Goal: Task Accomplishment & Management: Use online tool/utility

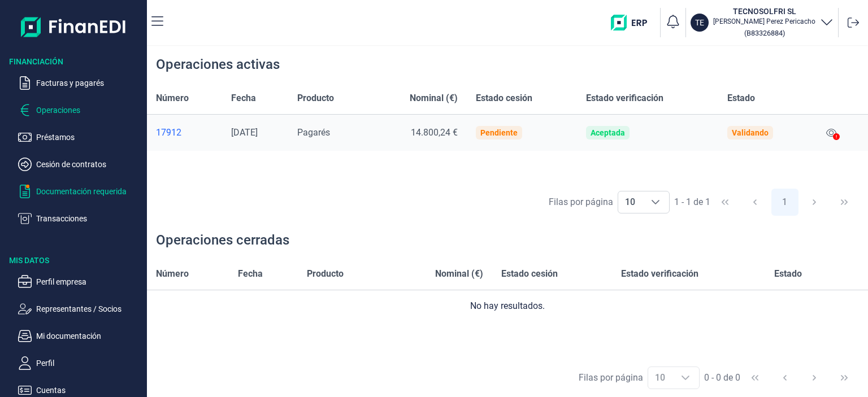
click at [55, 192] on p "Documentación requerida" at bounding box center [89, 192] width 106 height 14
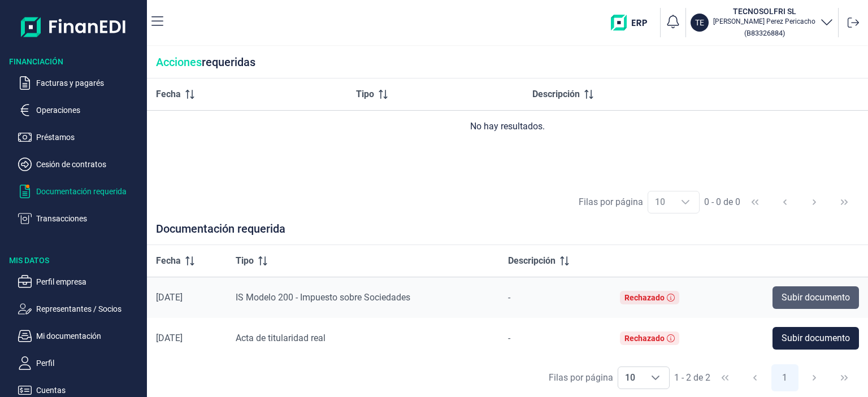
click at [820, 295] on span "Subir documento" at bounding box center [815, 298] width 68 height 14
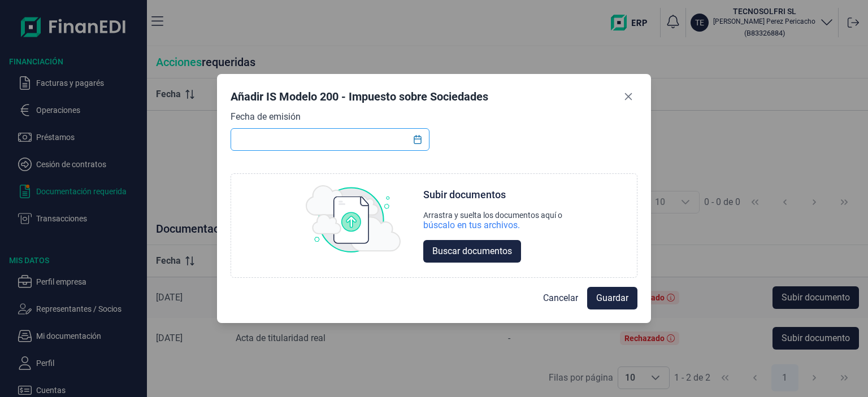
click at [330, 147] on input "text" at bounding box center [329, 139] width 199 height 23
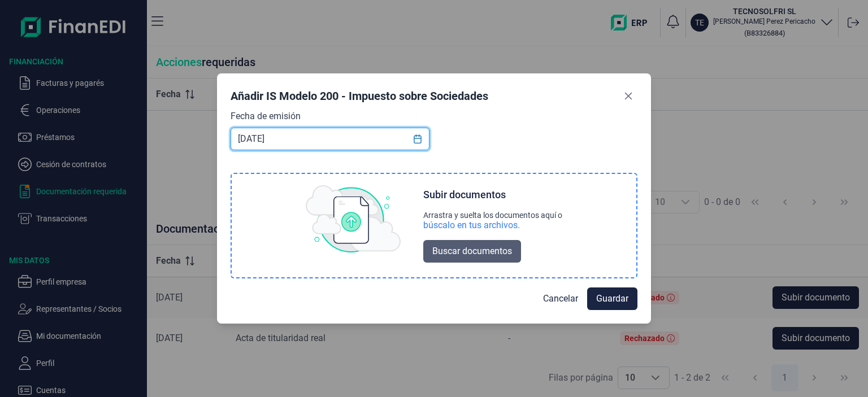
type input "[DATE]"
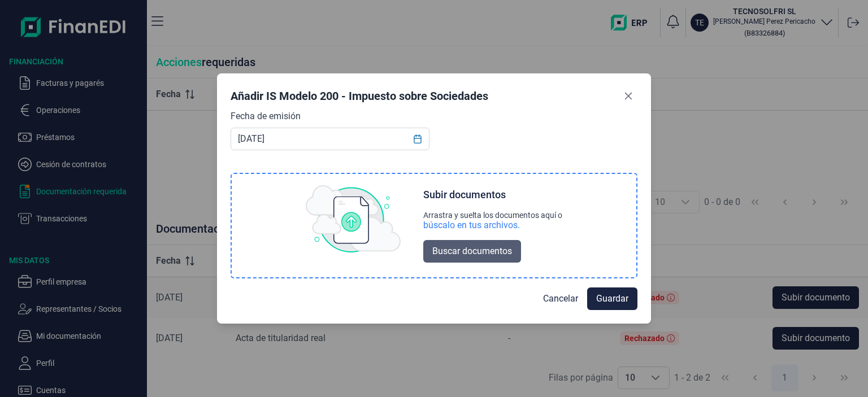
click at [447, 250] on span "Buscar documentos" at bounding box center [472, 252] width 80 height 14
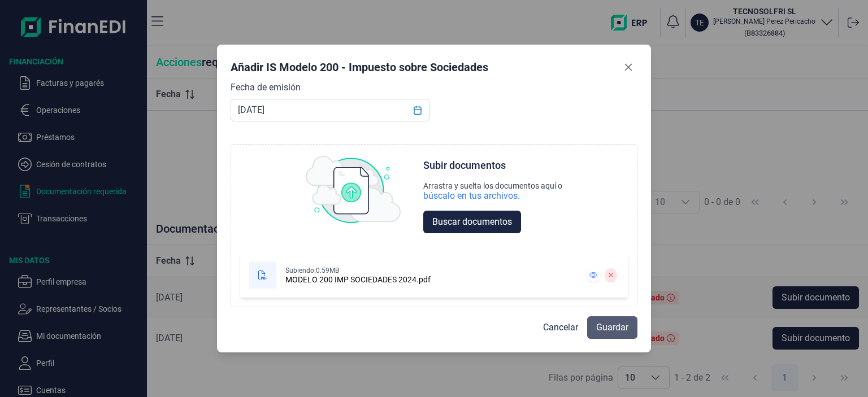
click at [607, 332] on span "Guardar" at bounding box center [612, 328] width 32 height 14
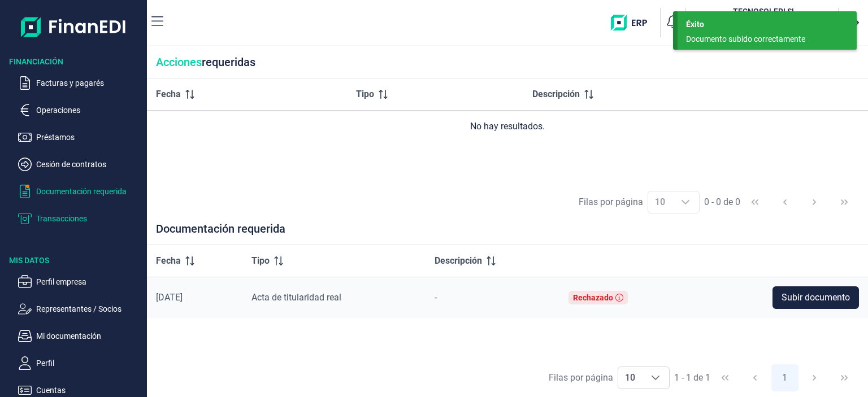
click at [70, 220] on p "Transacciones" at bounding box center [89, 219] width 106 height 14
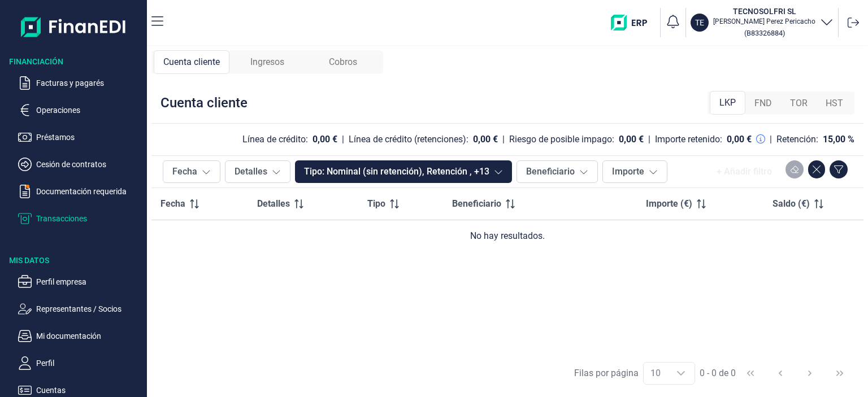
click at [263, 68] on span "Ingresos" at bounding box center [267, 62] width 34 height 14
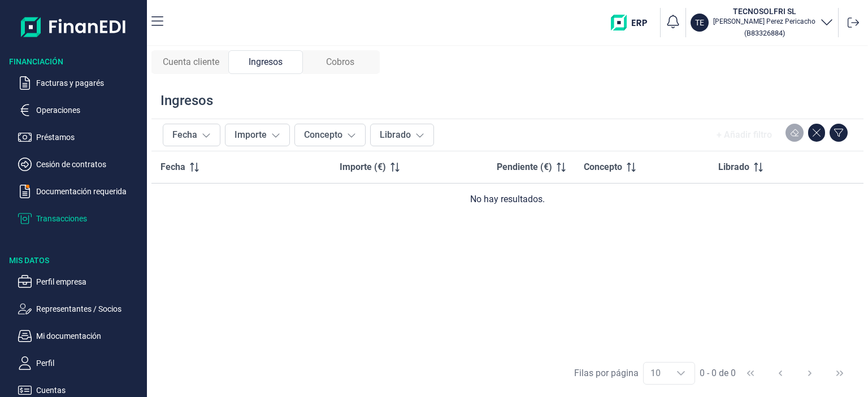
click at [333, 56] on span "Cobros" at bounding box center [340, 62] width 28 height 14
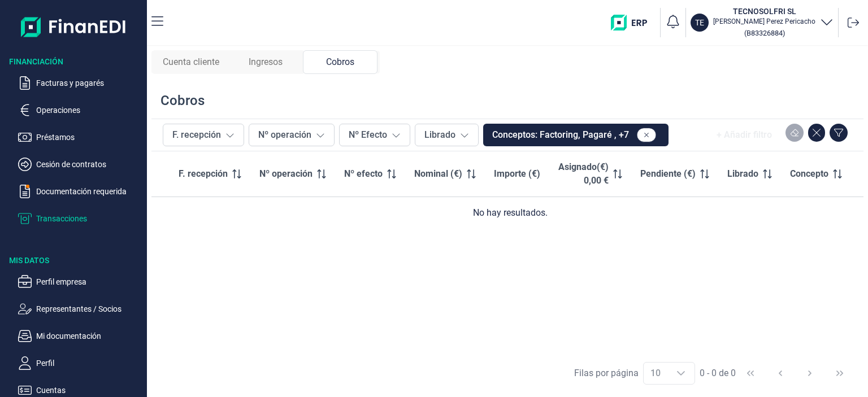
click at [197, 64] on span "Cuenta cliente" at bounding box center [191, 62] width 56 height 14
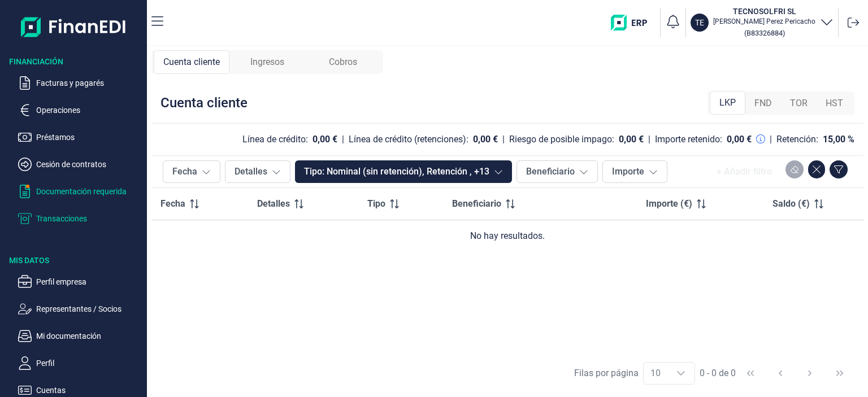
click at [51, 194] on p "Documentación requerida" at bounding box center [89, 192] width 106 height 14
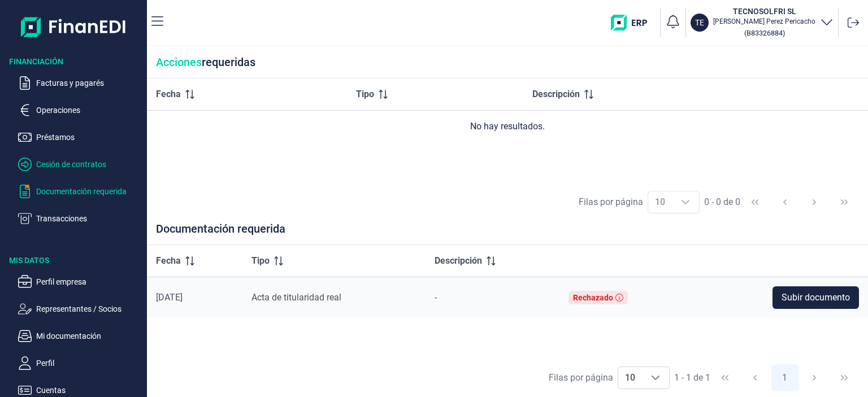
click at [58, 167] on p "Cesión de contratos" at bounding box center [89, 165] width 106 height 14
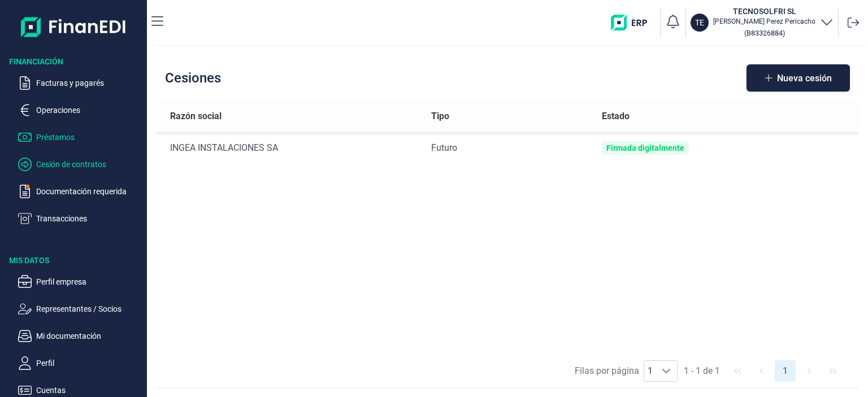
click at [56, 133] on p "Préstamos" at bounding box center [89, 137] width 106 height 14
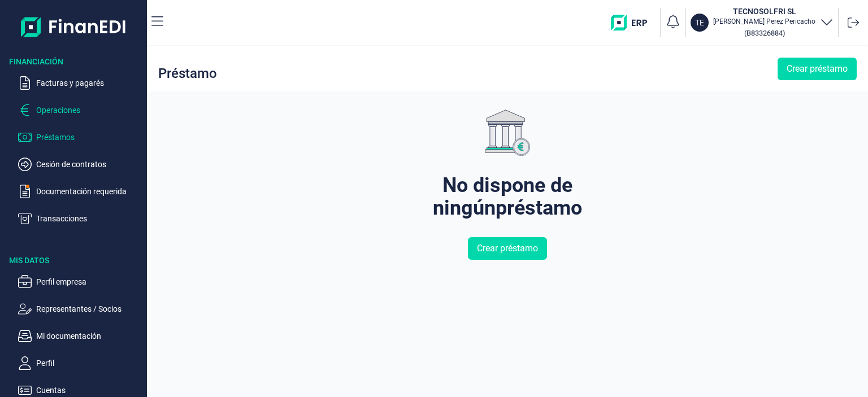
click at [53, 116] on p "Operaciones" at bounding box center [89, 110] width 106 height 14
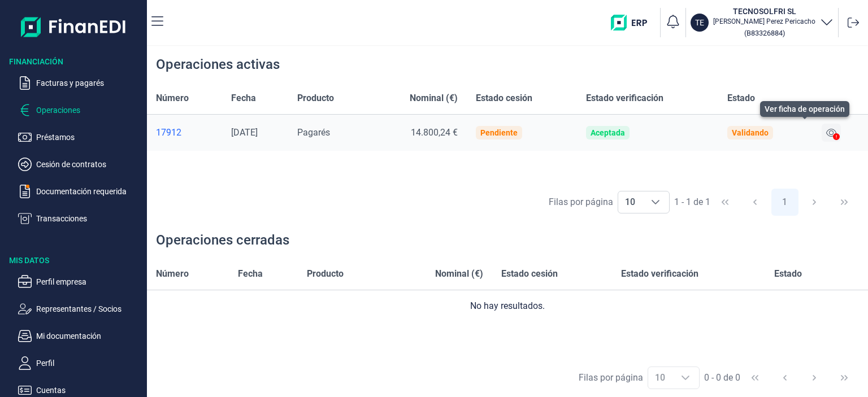
click at [834, 129] on icon at bounding box center [831, 132] width 10 height 9
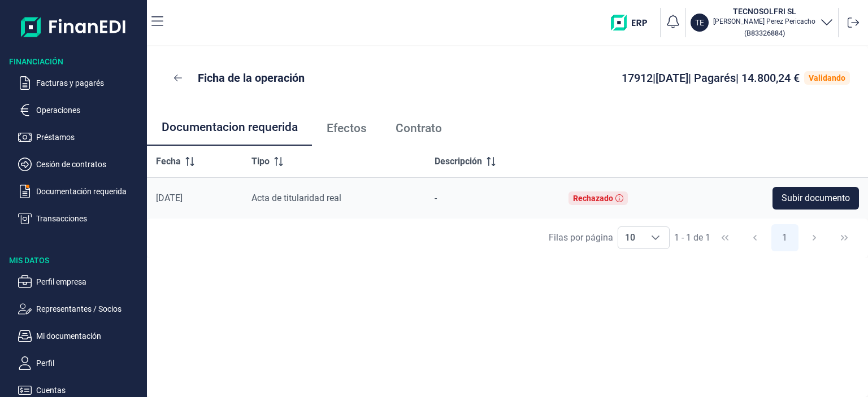
click at [350, 130] on span "Efectos" at bounding box center [346, 129] width 40 height 12
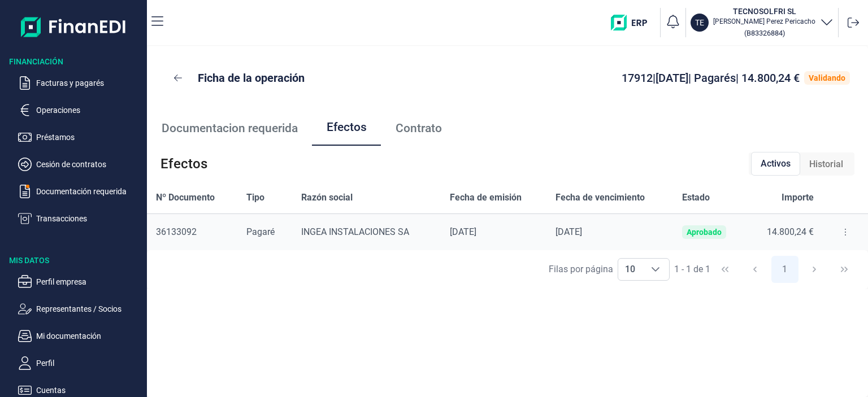
click at [427, 128] on span "Contrato" at bounding box center [418, 129] width 46 height 12
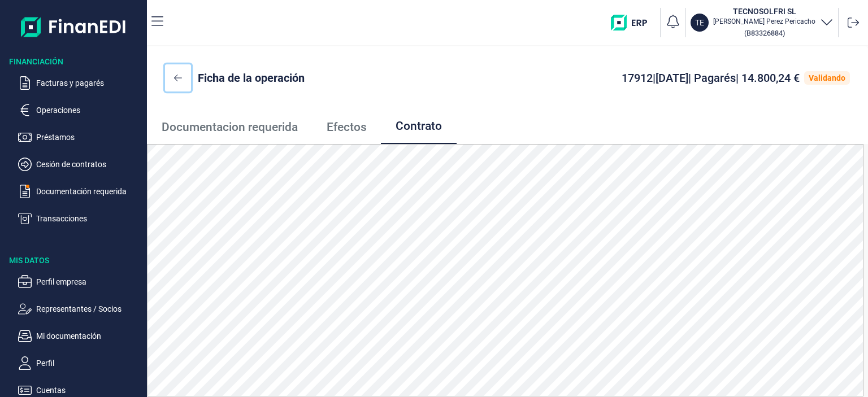
click at [177, 74] on icon at bounding box center [178, 77] width 8 height 9
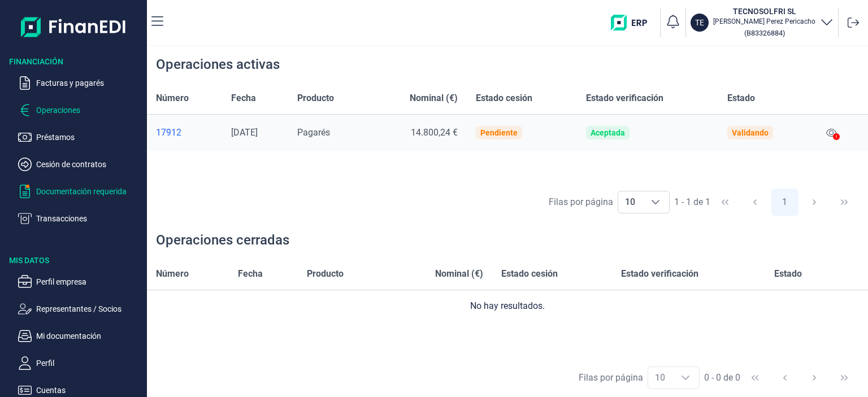
click at [80, 189] on p "Documentación requerida" at bounding box center [89, 192] width 106 height 14
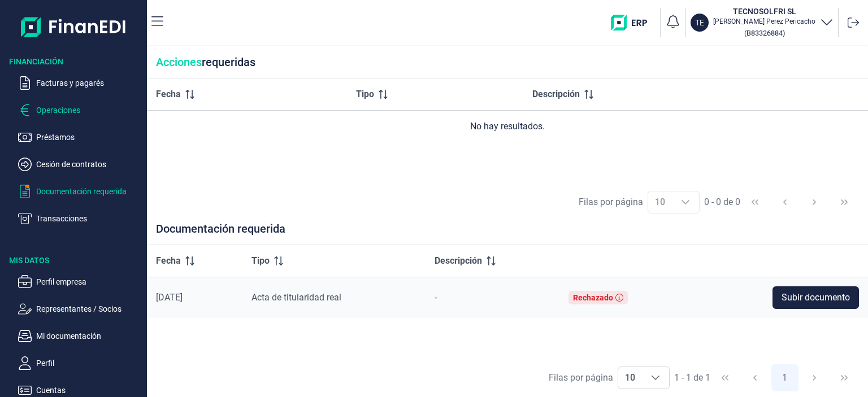
click at [54, 113] on p "Operaciones" at bounding box center [89, 110] width 106 height 14
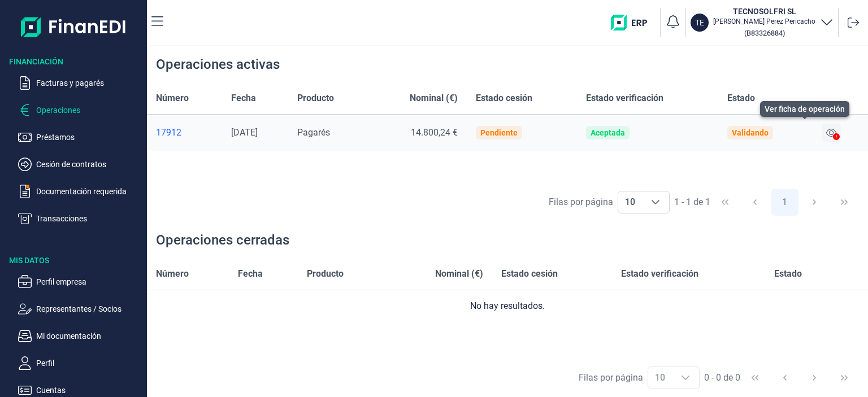
click at [827, 129] on button at bounding box center [830, 133] width 19 height 18
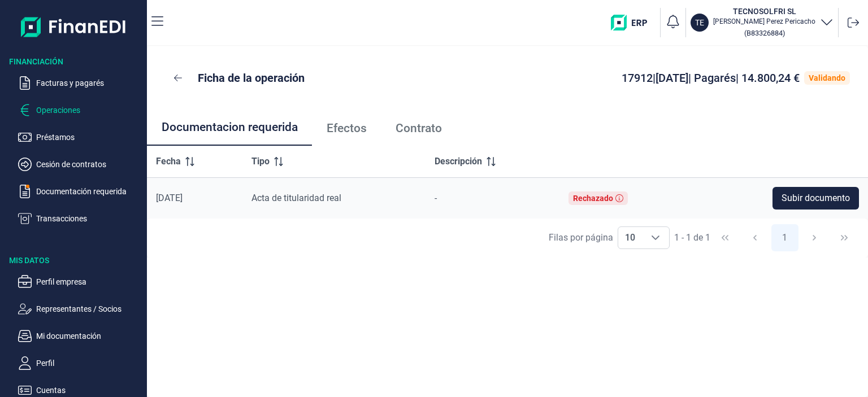
click at [68, 112] on p "Operaciones" at bounding box center [89, 110] width 106 height 14
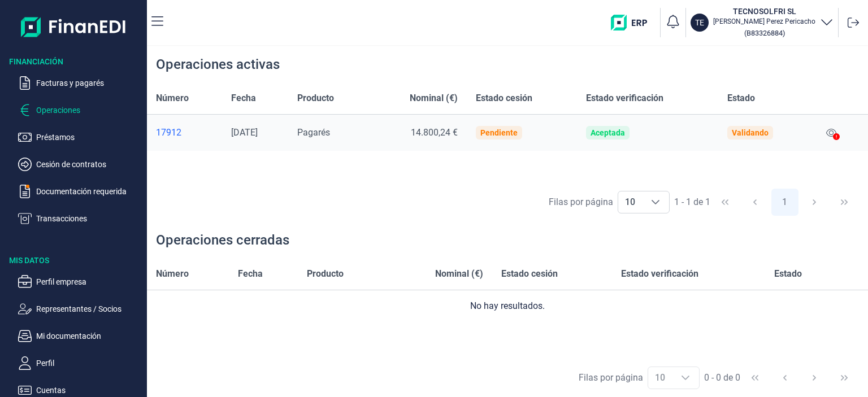
click at [838, 133] on icon at bounding box center [835, 136] width 7 height 7
click at [834, 135] on icon at bounding box center [831, 132] width 10 height 9
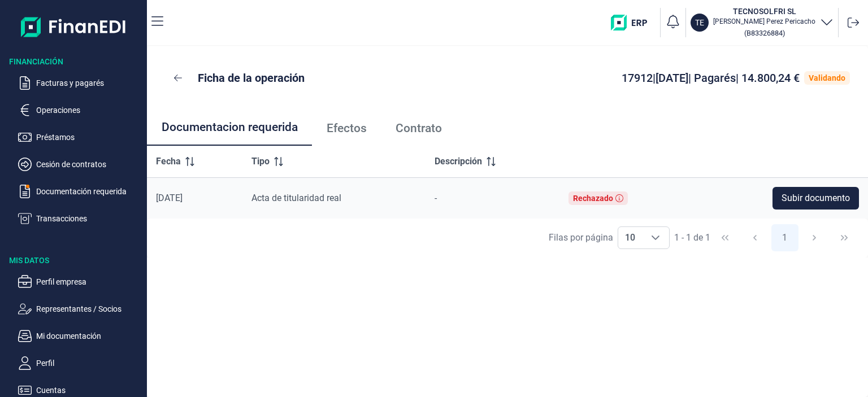
click at [360, 134] on span "Efectos" at bounding box center [346, 129] width 40 height 12
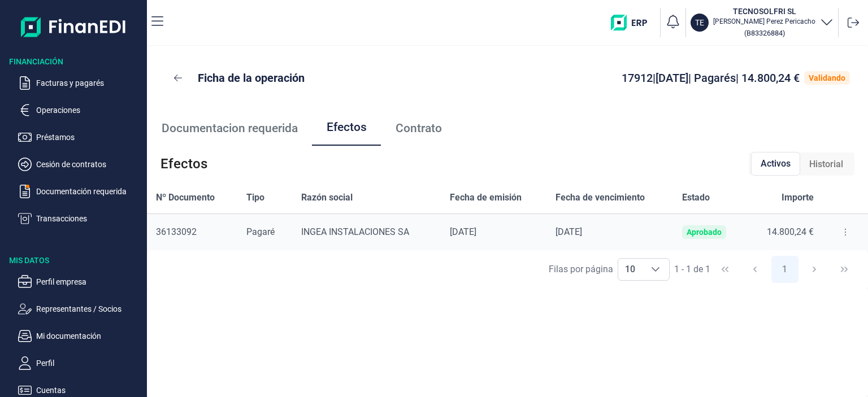
click at [395, 127] on link "Contrato" at bounding box center [418, 128] width 75 height 37
